Goal: Information Seeking & Learning: Learn about a topic

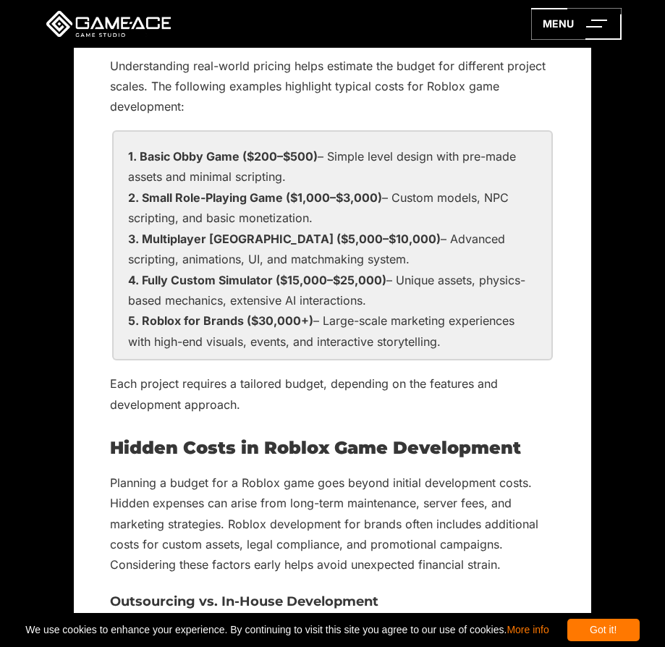
scroll to position [4524, 0]
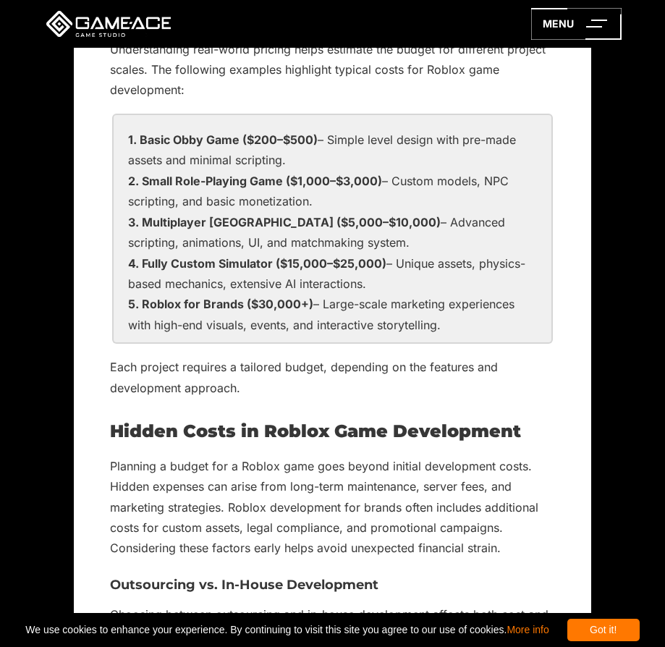
click at [327, 323] on li "Roblox for Brands ($30,000+) – Large-scale marketing experiences with high-end …" at bounding box center [332, 314] width 409 height 41
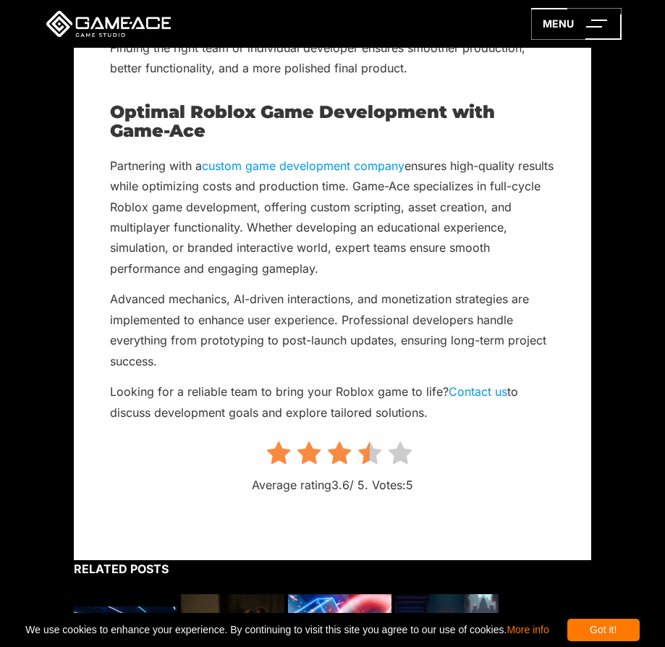
scroll to position [8861, 0]
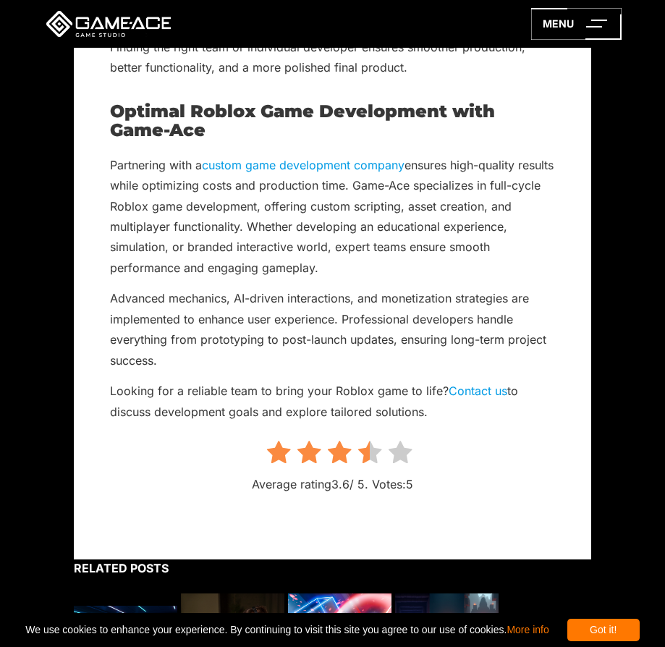
click at [400, 440] on icon at bounding box center [400, 452] width 24 height 25
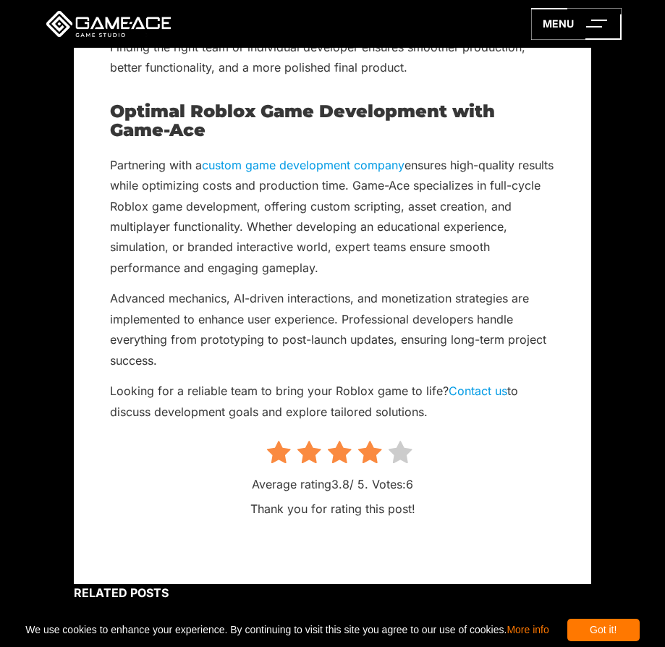
click at [397, 440] on icon at bounding box center [400, 452] width 24 height 25
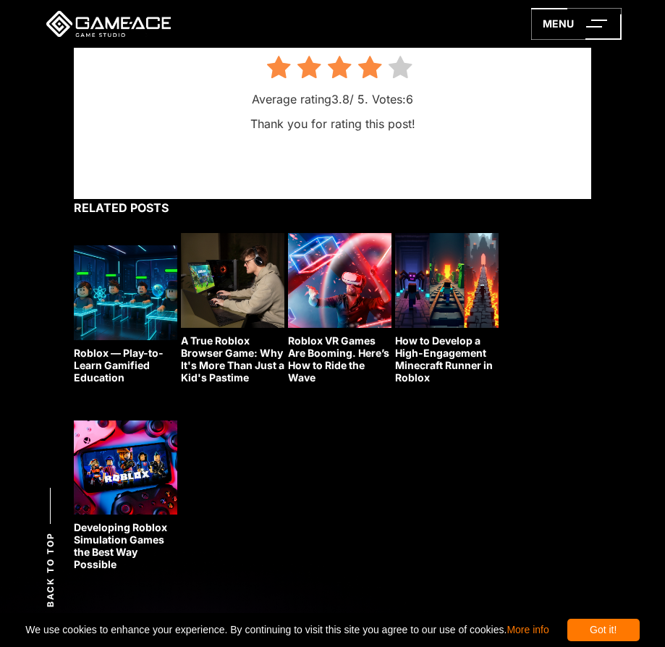
scroll to position [9247, 0]
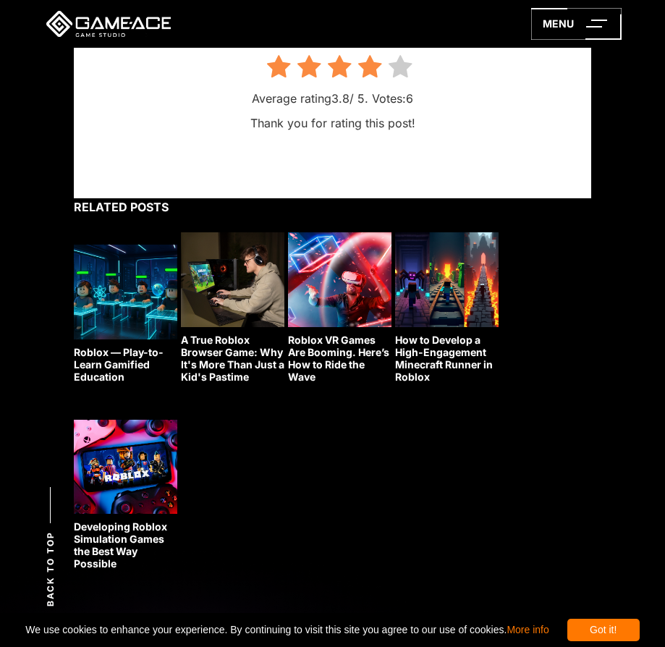
click at [119, 339] on link "Roblox — Play-to-Learn Gamified Education" at bounding box center [125, 314] width 103 height 138
click at [119, 516] on link "Developing Roblox Simulation Games the Best Way Possible" at bounding box center [125, 495] width 103 height 150
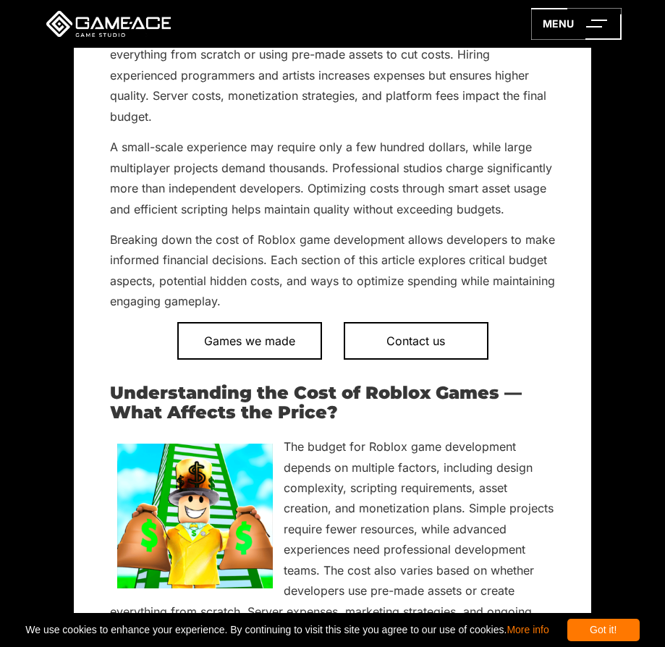
scroll to position [0, 0]
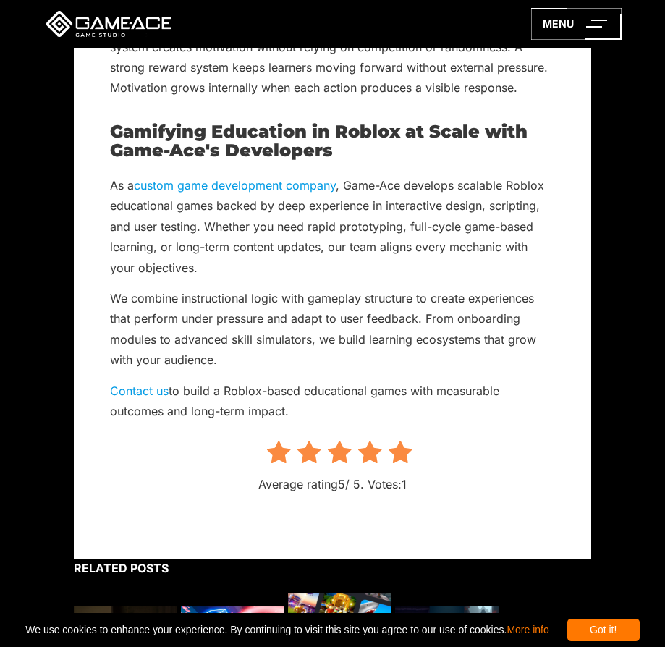
scroll to position [12375, 0]
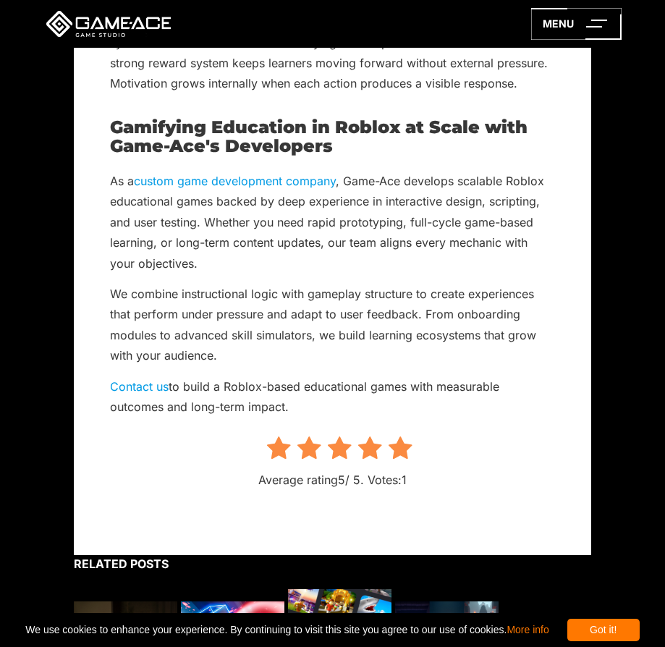
click at [400, 435] on icon at bounding box center [400, 447] width 24 height 25
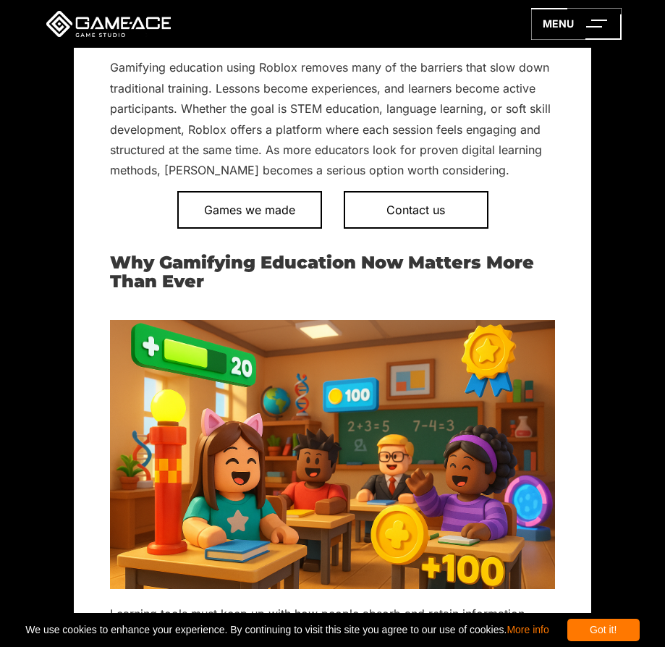
scroll to position [0, 0]
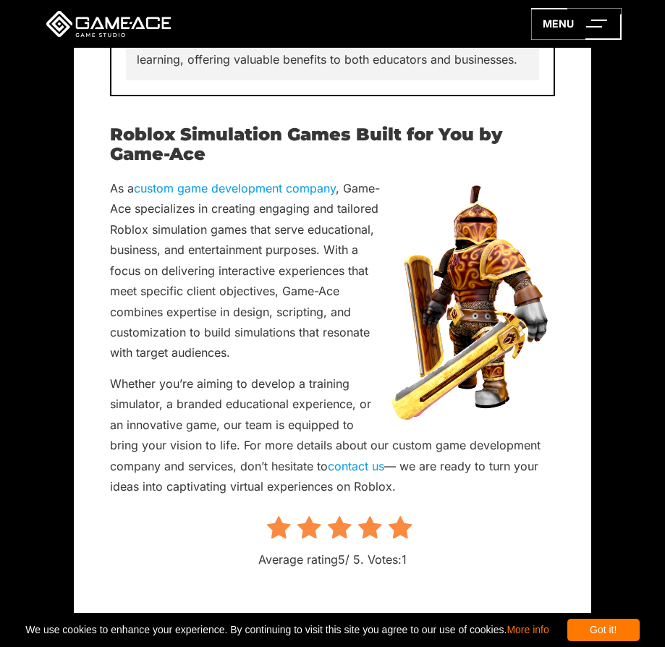
scroll to position [12943, 0]
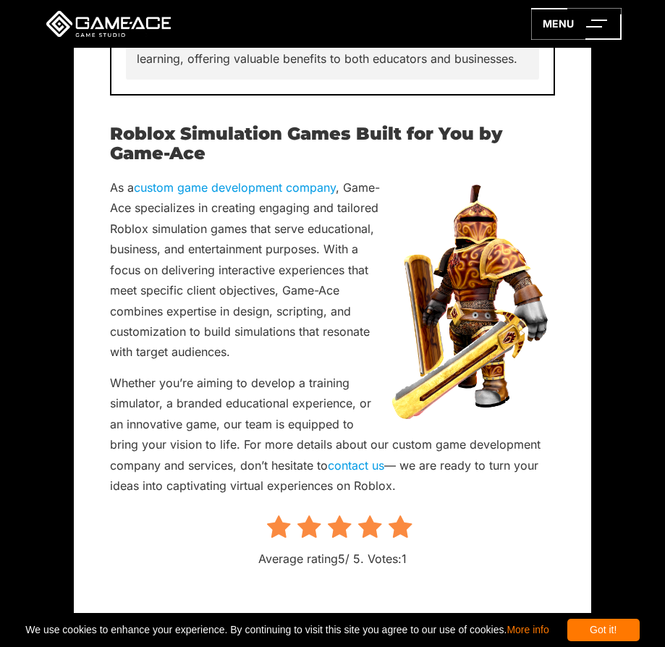
click at [403, 533] on icon at bounding box center [400, 526] width 24 height 25
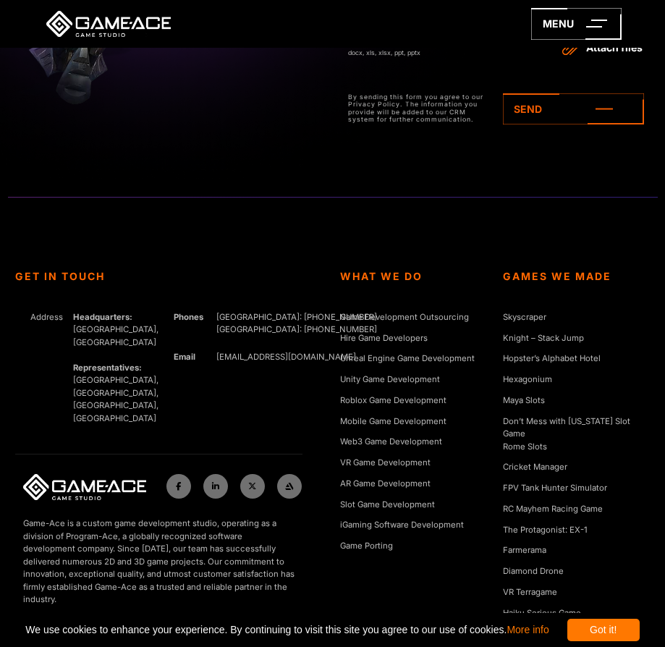
scroll to position [14447, 0]
